Goal: Communication & Community: Share content

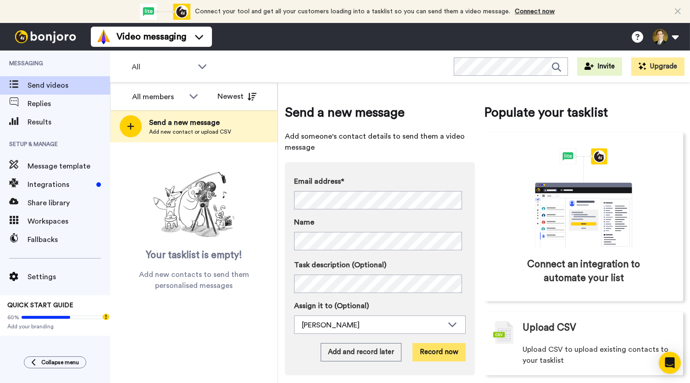
click at [431, 351] on button "Record now" at bounding box center [439, 352] width 53 height 18
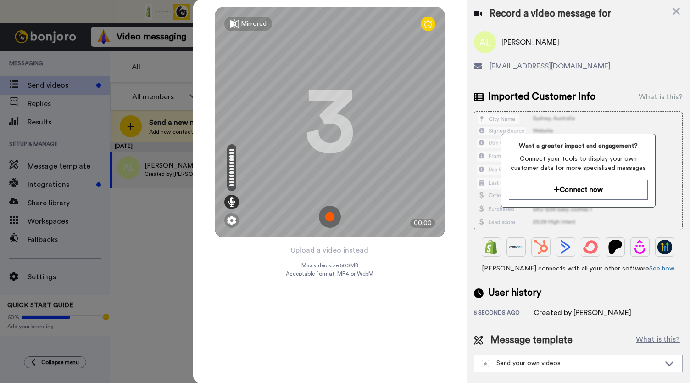
click at [332, 220] on img at bounding box center [330, 217] width 22 height 22
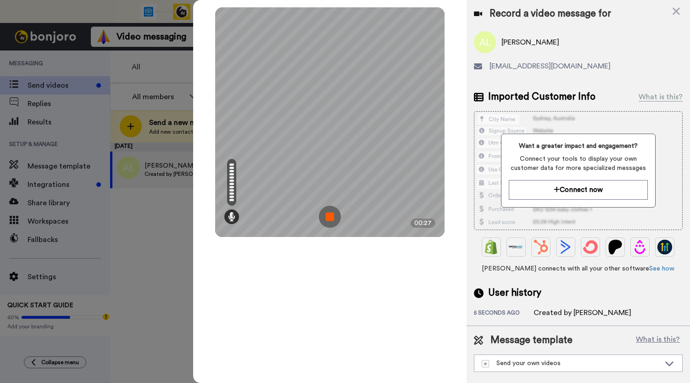
click at [332, 220] on img at bounding box center [330, 217] width 22 height 22
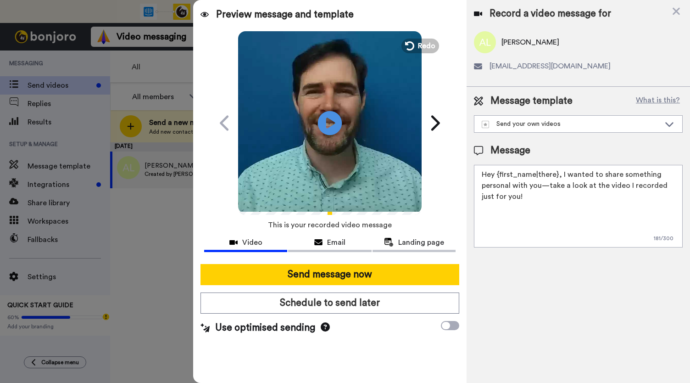
click at [330, 128] on icon at bounding box center [330, 123] width 24 height 24
click at [318, 243] on icon at bounding box center [318, 242] width 8 height 7
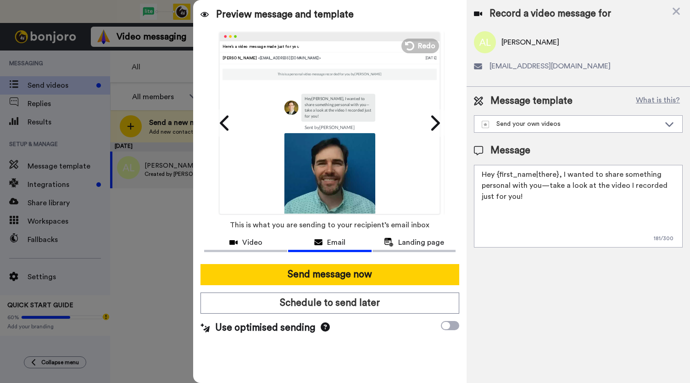
click at [406, 257] on div at bounding box center [329, 260] width 251 height 7
click at [407, 249] on button "Landing page" at bounding box center [414, 243] width 83 height 17
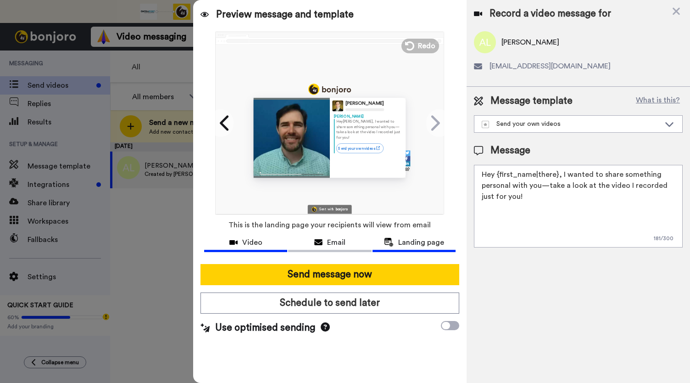
click at [240, 238] on div "Video" at bounding box center [245, 242] width 83 height 11
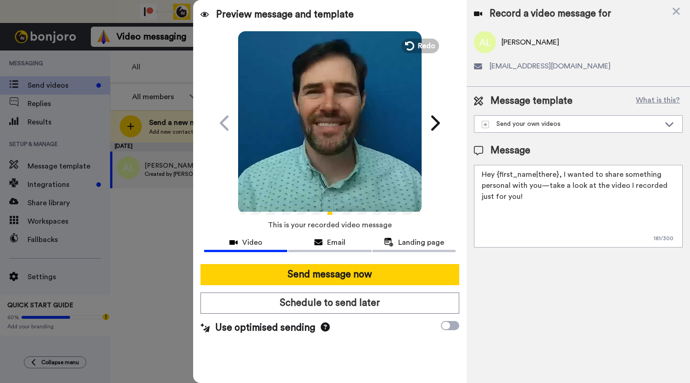
click at [321, 157] on video at bounding box center [330, 122] width 184 height 184
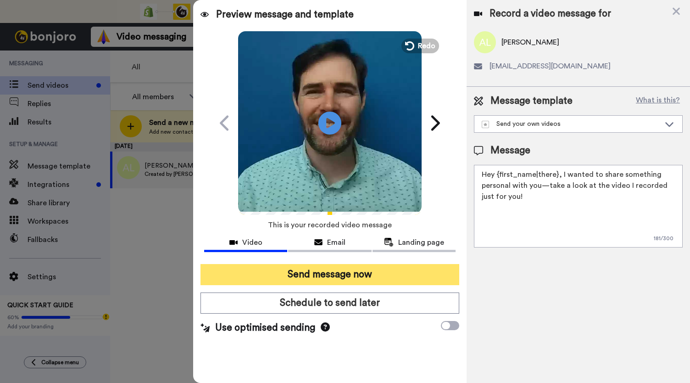
click at [339, 275] on button "Send message now" at bounding box center [330, 274] width 259 height 21
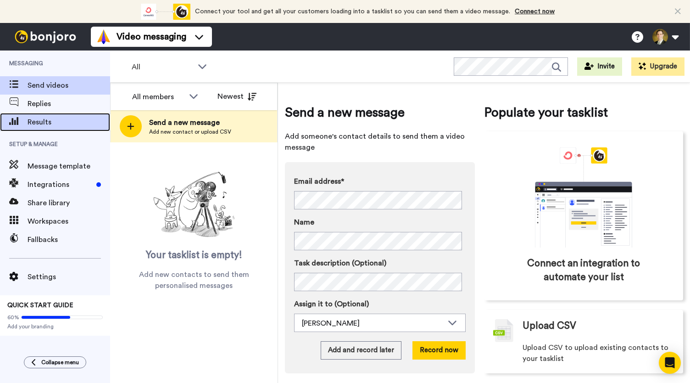
click at [48, 118] on span "Results" at bounding box center [69, 122] width 83 height 11
